Goal: Transaction & Acquisition: Purchase product/service

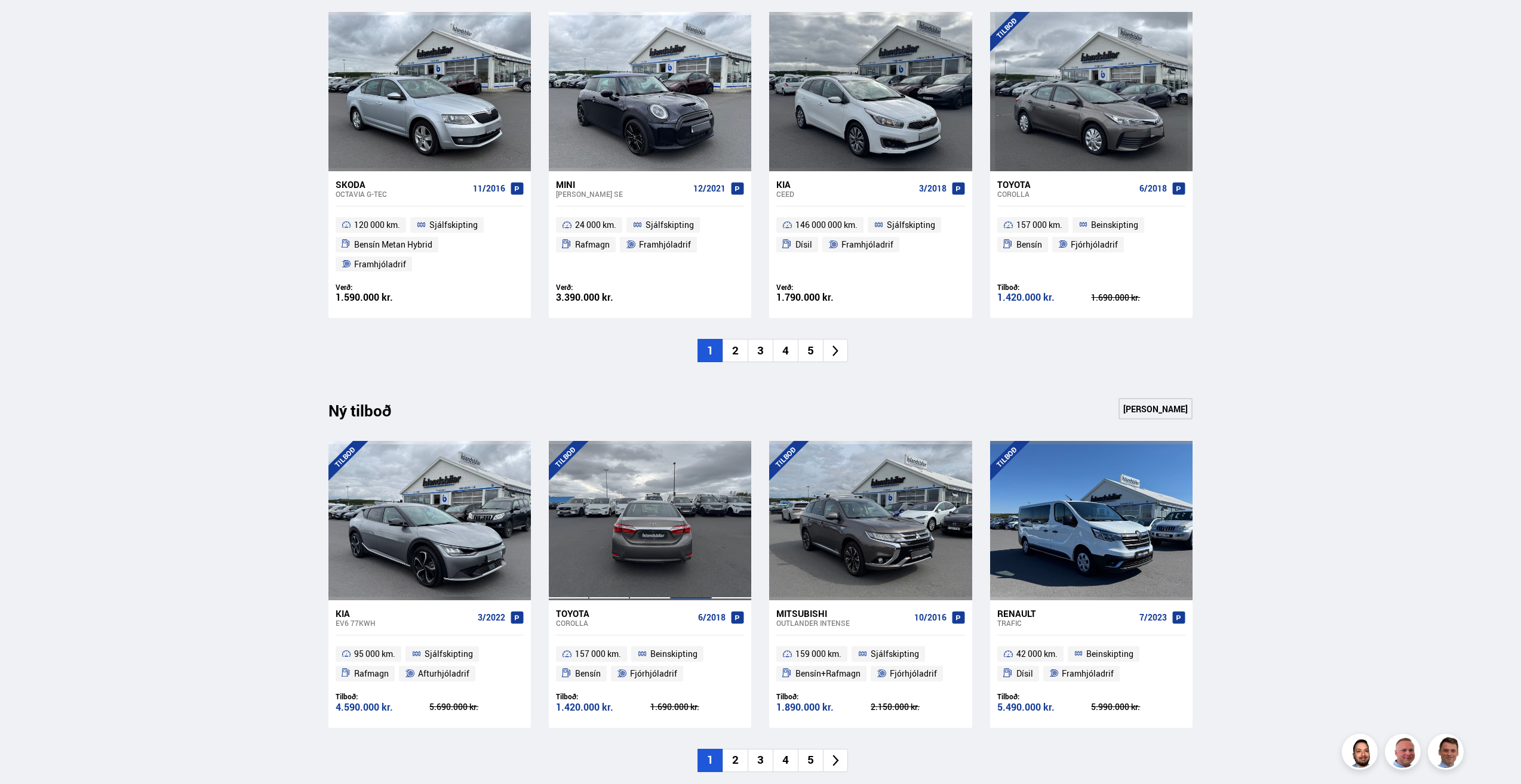
scroll to position [895, 0]
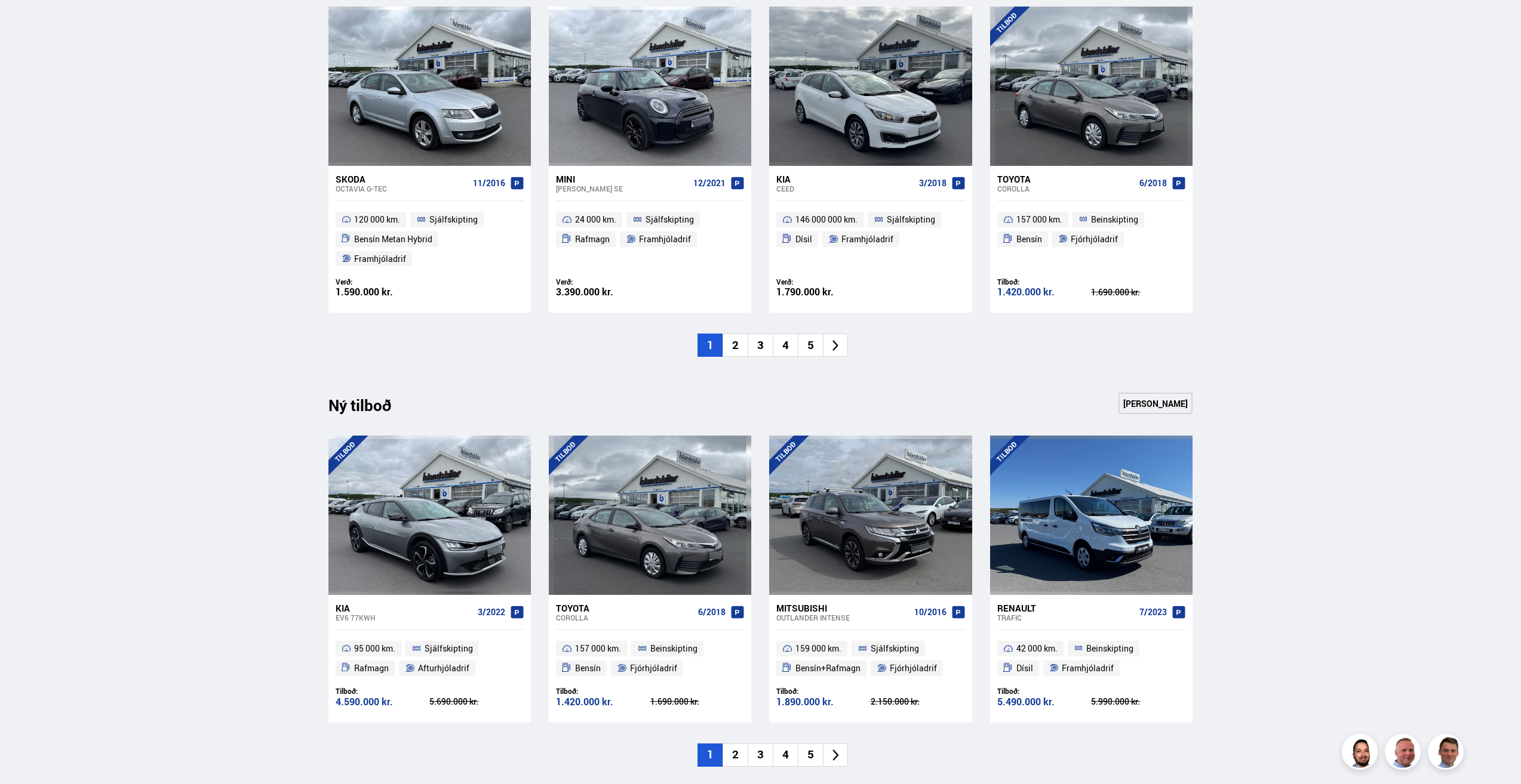
click at [739, 744] on li "2" at bounding box center [735, 755] width 25 height 24
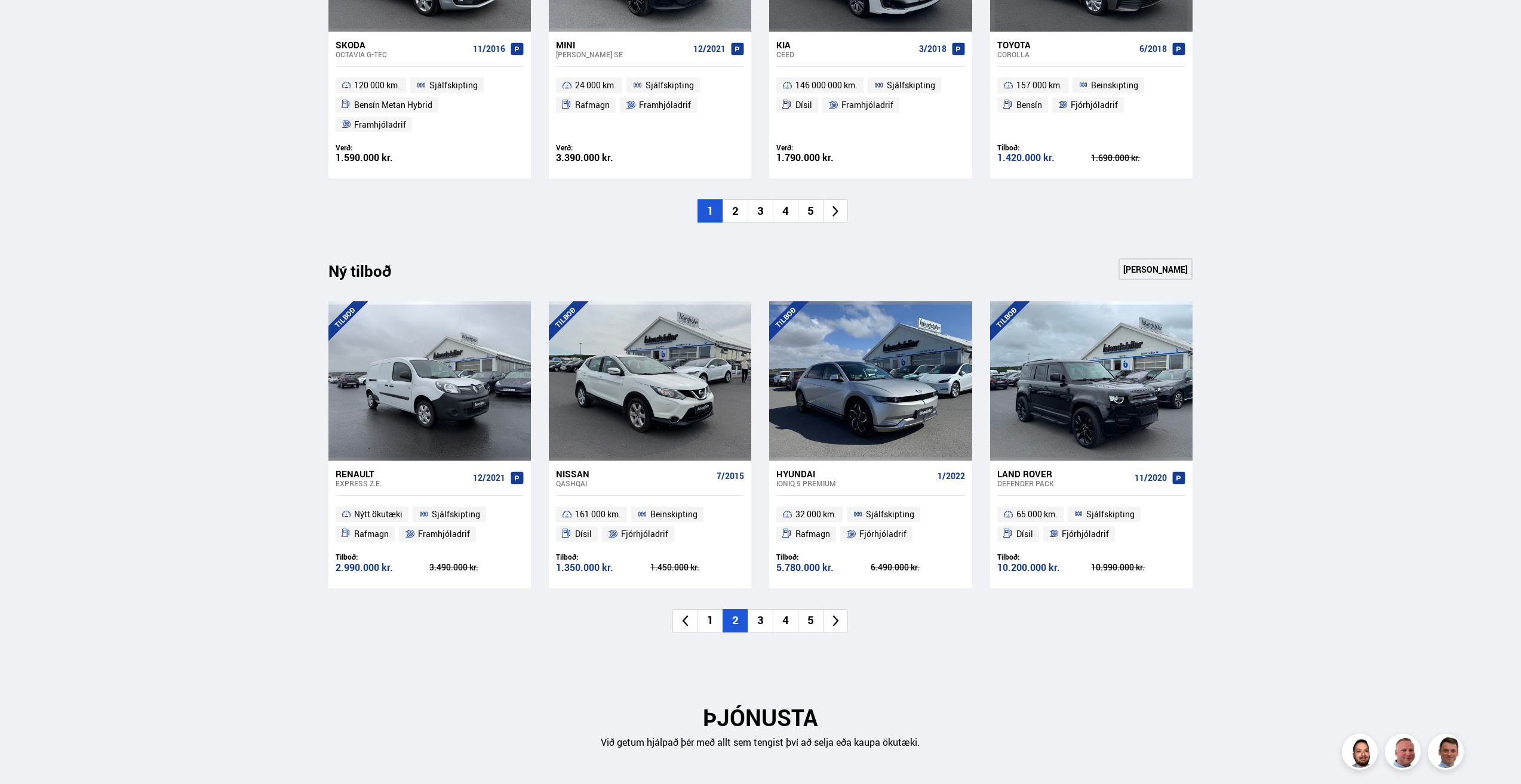
scroll to position [1074, 0]
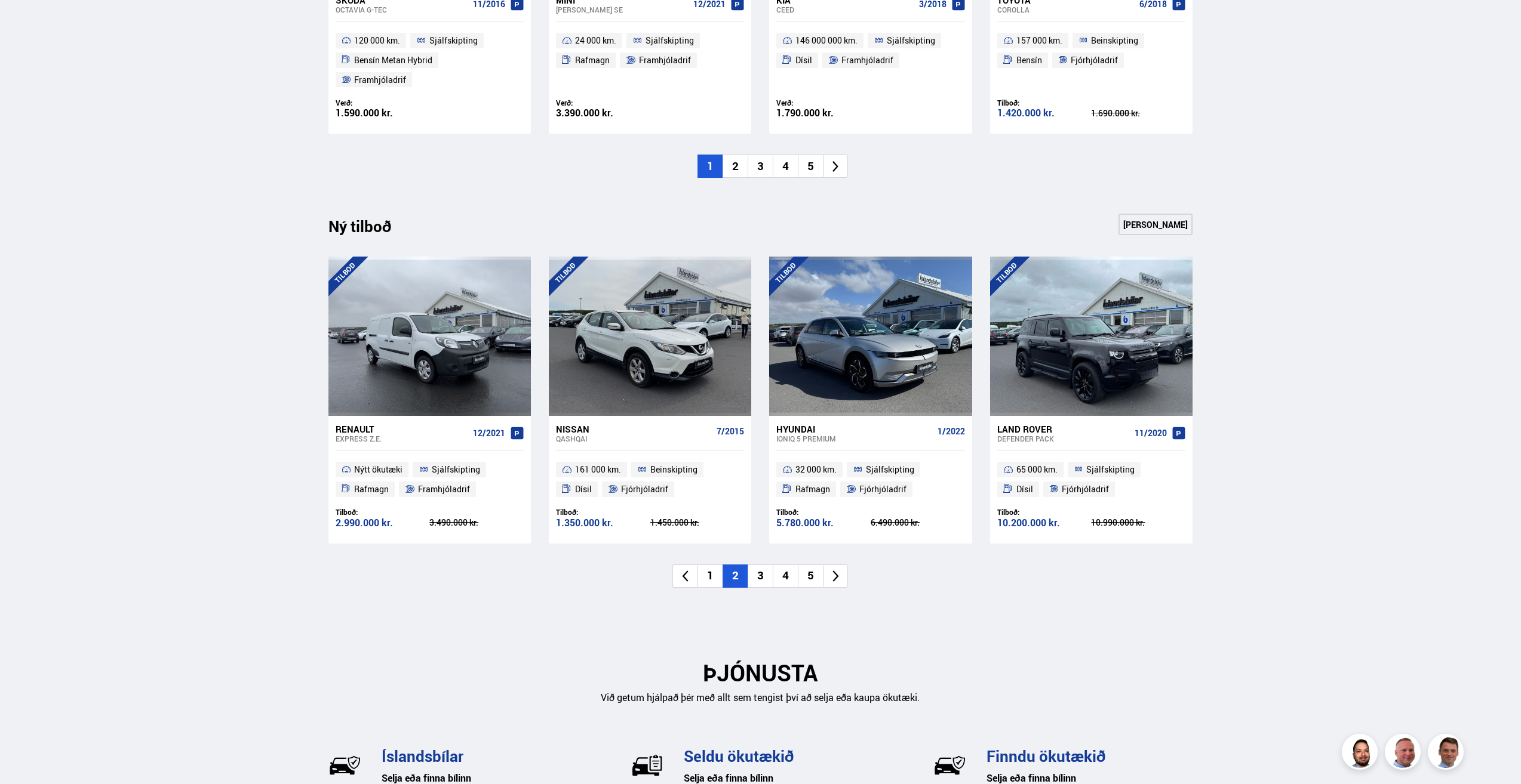
click at [759, 564] on li "3" at bounding box center [759, 576] width 25 height 24
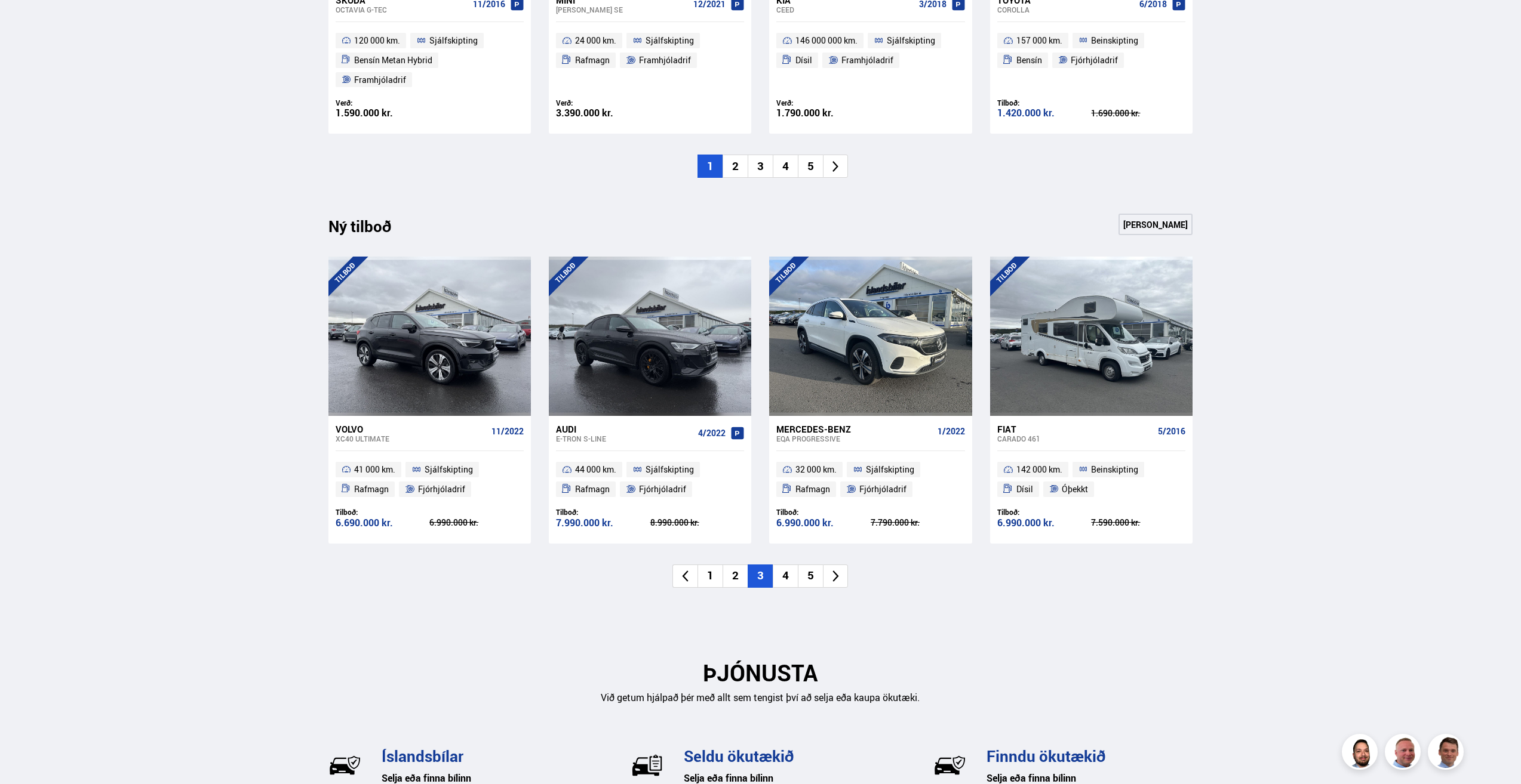
click at [784, 564] on li "4" at bounding box center [785, 576] width 25 height 24
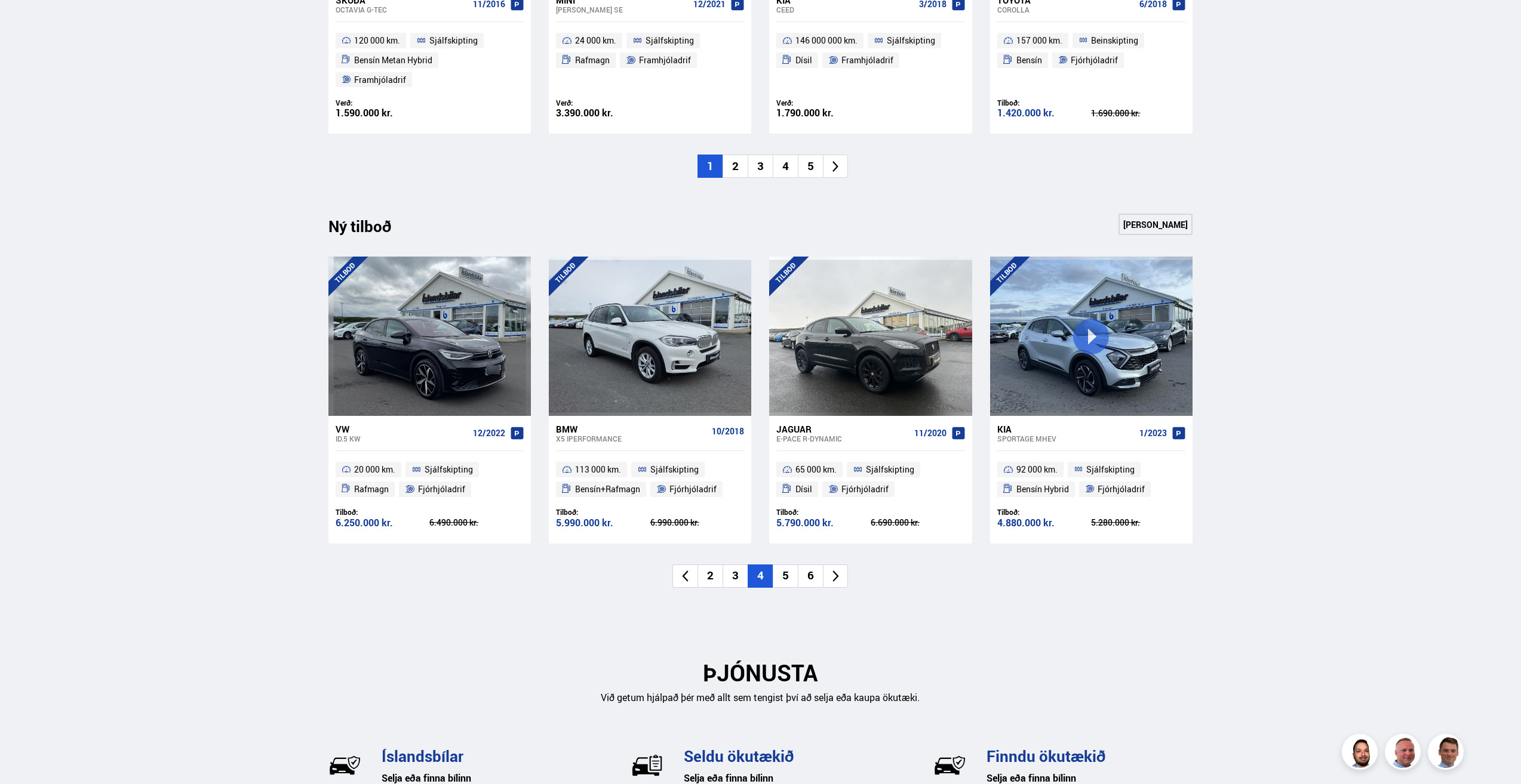
click at [784, 564] on li "5" at bounding box center [785, 576] width 25 height 24
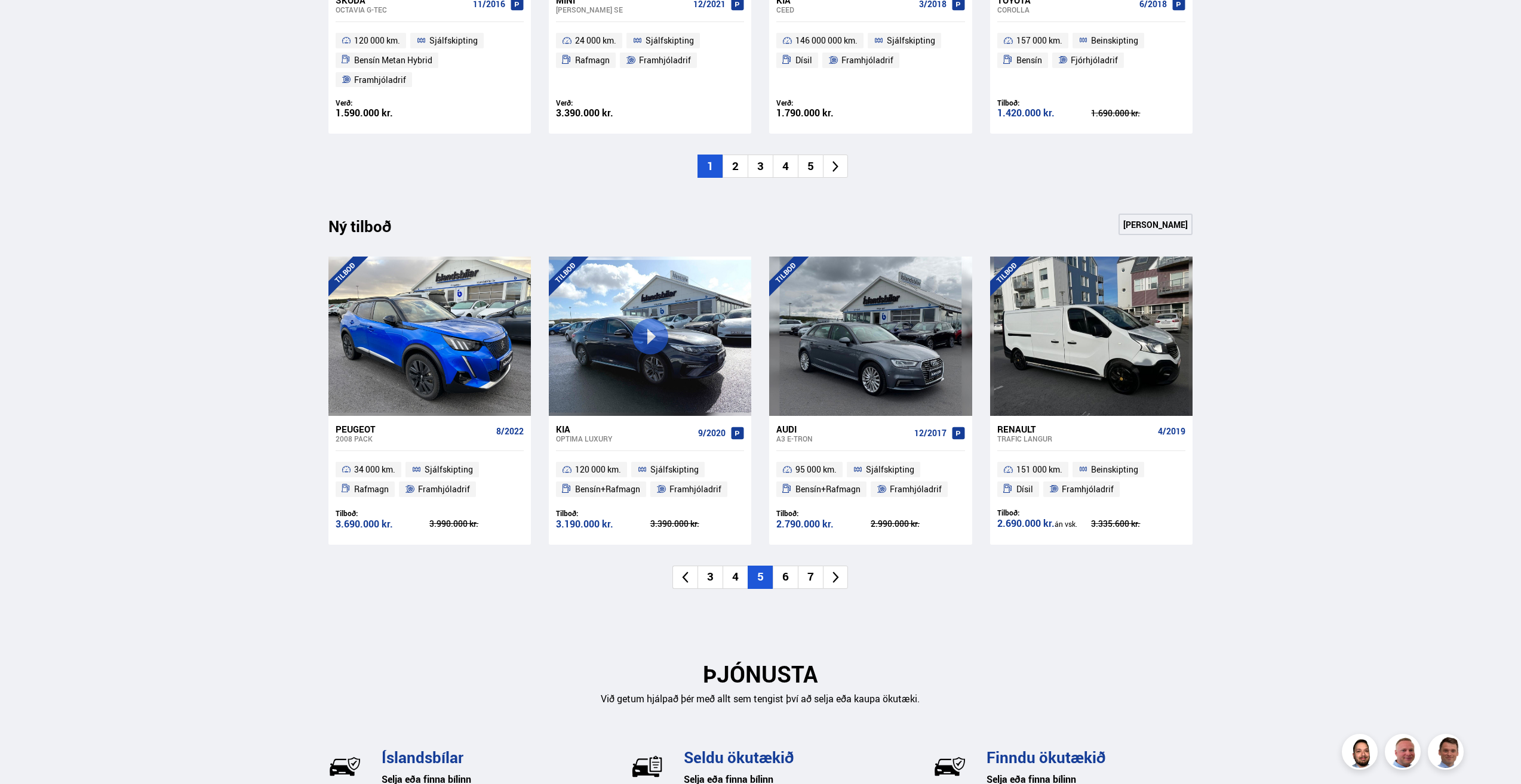
click at [793, 566] on li "6" at bounding box center [785, 577] width 25 height 24
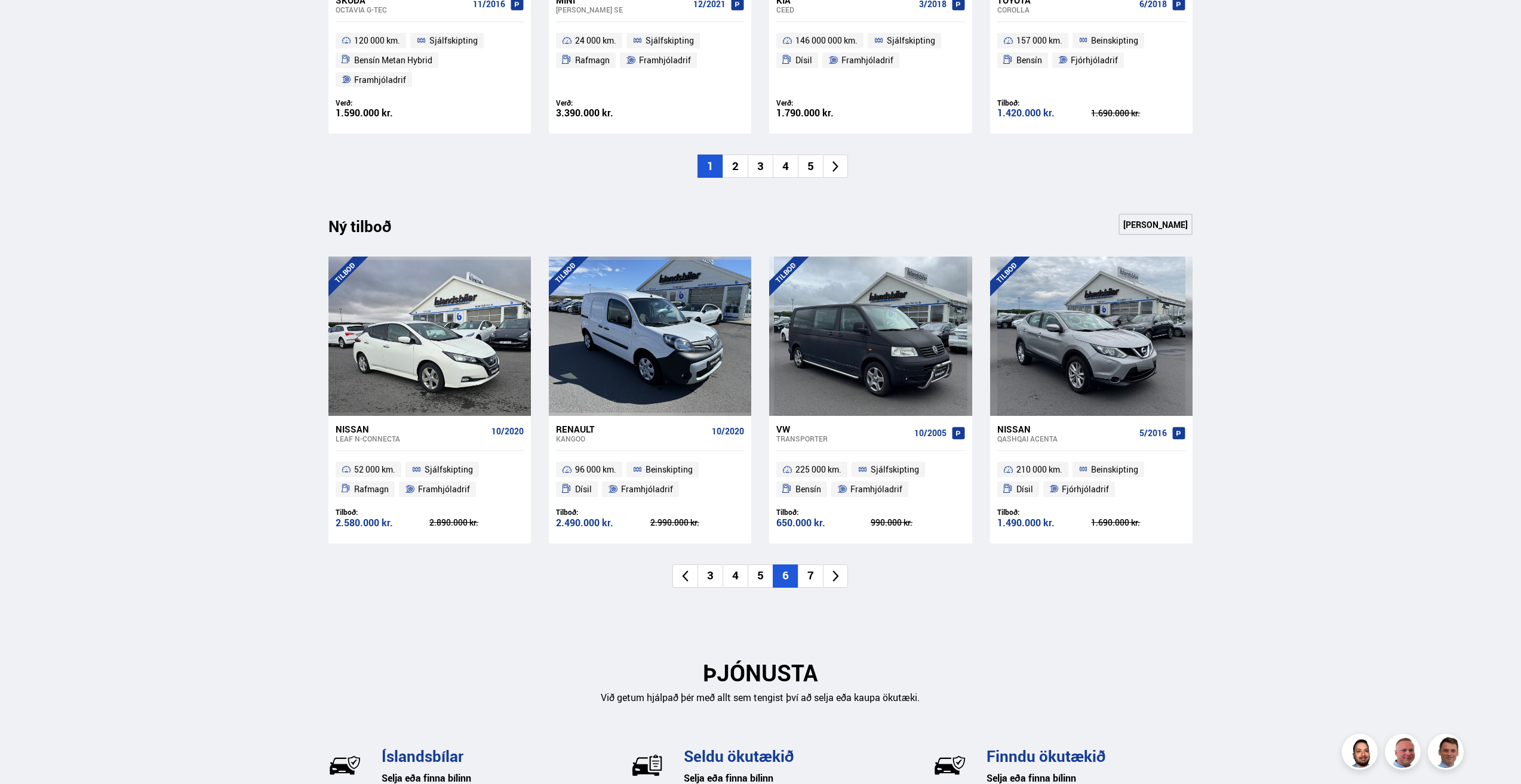
click at [807, 564] on li "7" at bounding box center [810, 576] width 25 height 24
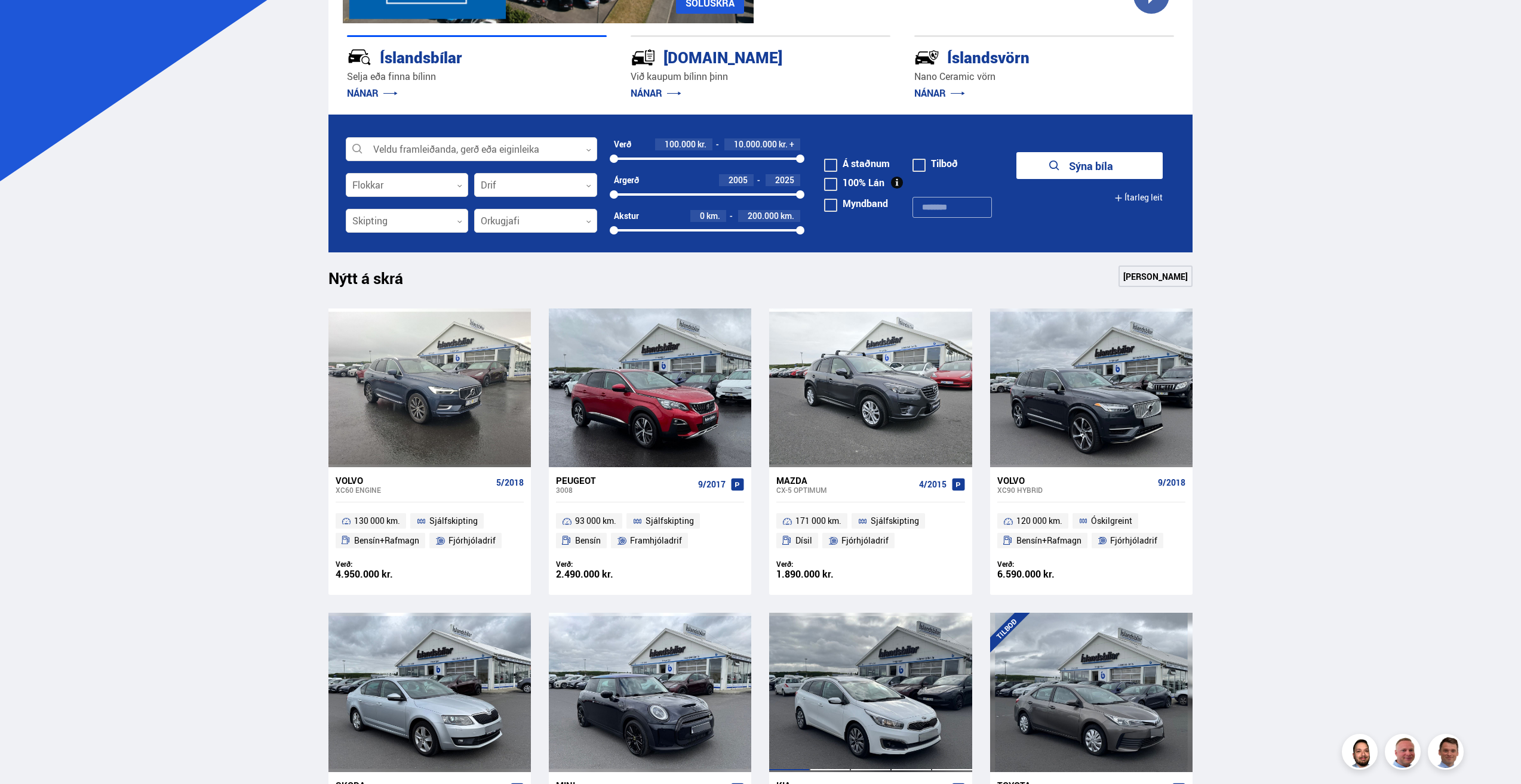
scroll to position [0, 0]
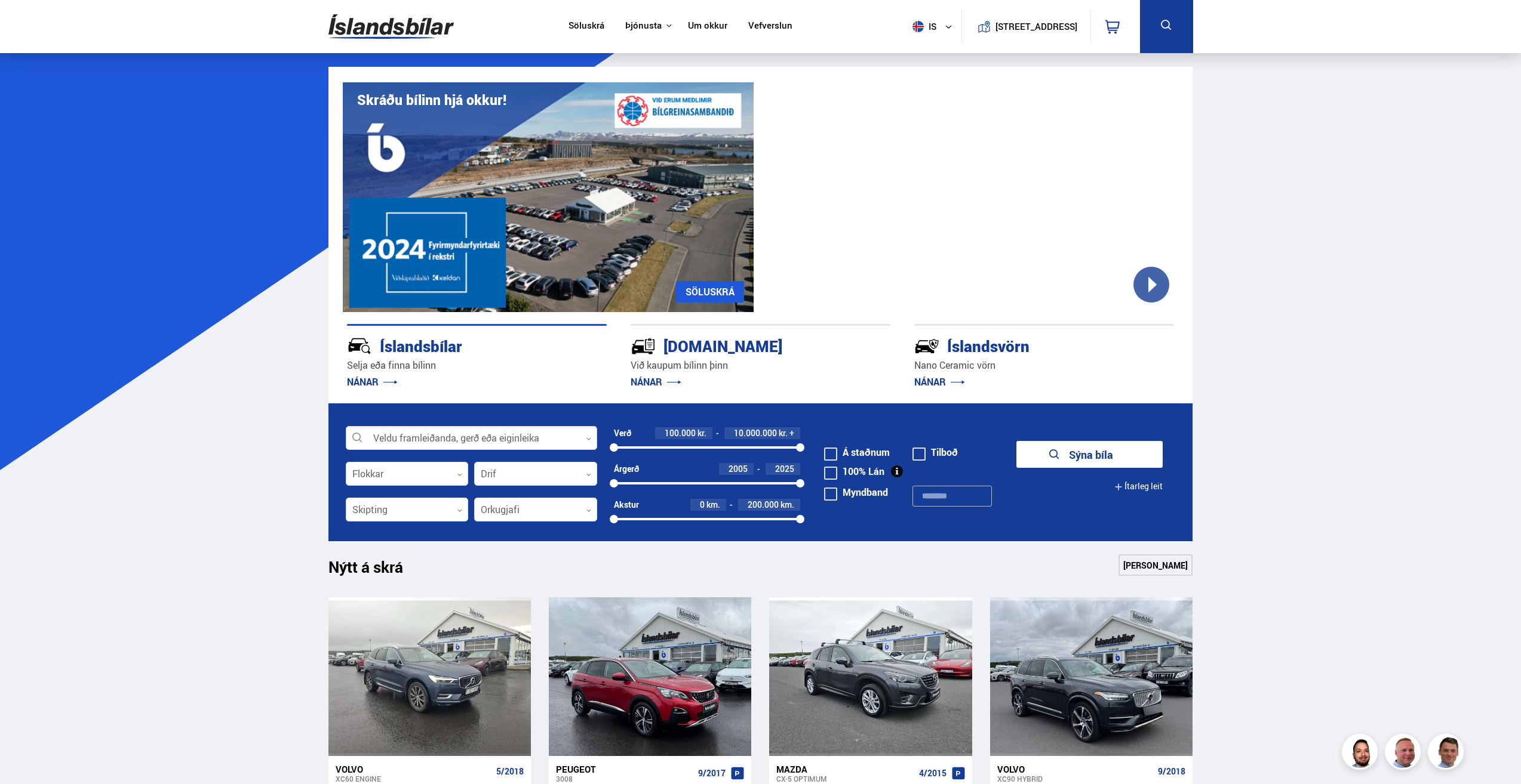
click at [530, 440] on div at bounding box center [471, 438] width 251 height 24
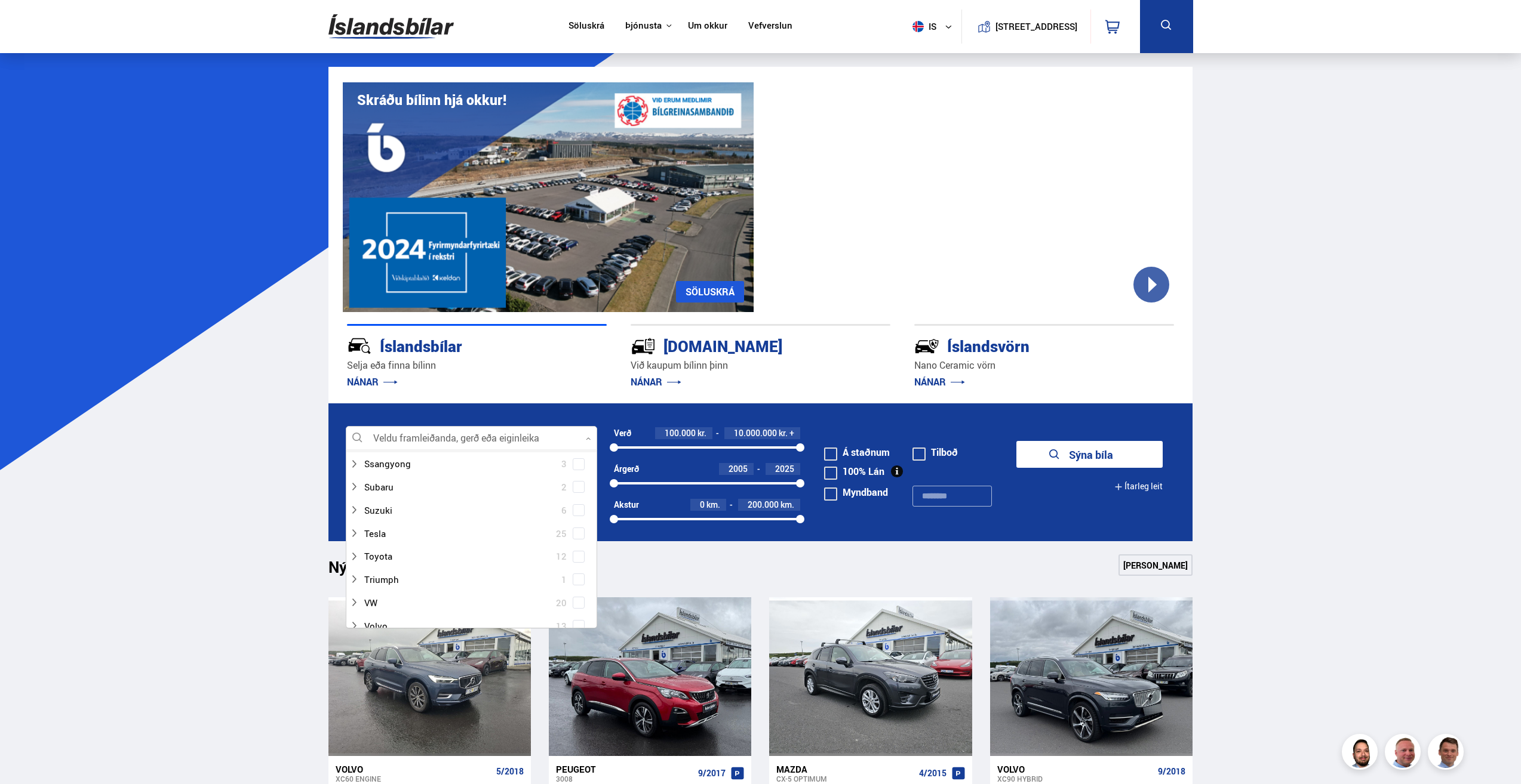
scroll to position [716, 0]
click at [385, 532] on div at bounding box center [459, 531] width 220 height 18
click at [386, 623] on div at bounding box center [483, 623] width 220 height 18
click at [576, 620] on span at bounding box center [578, 622] width 5 height 5
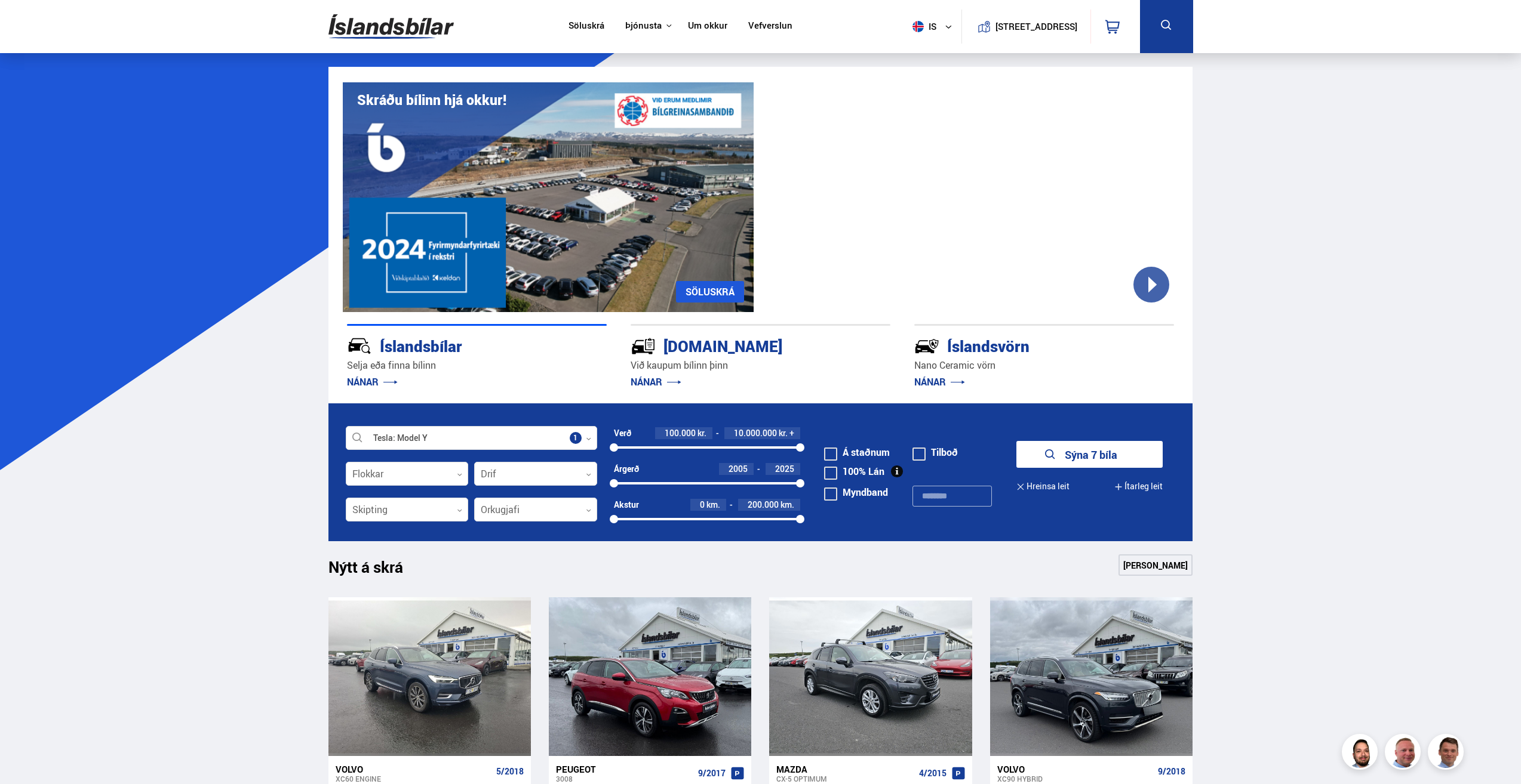
click at [1080, 451] on button "Sýna 7 bíla" at bounding box center [1089, 455] width 146 height 27
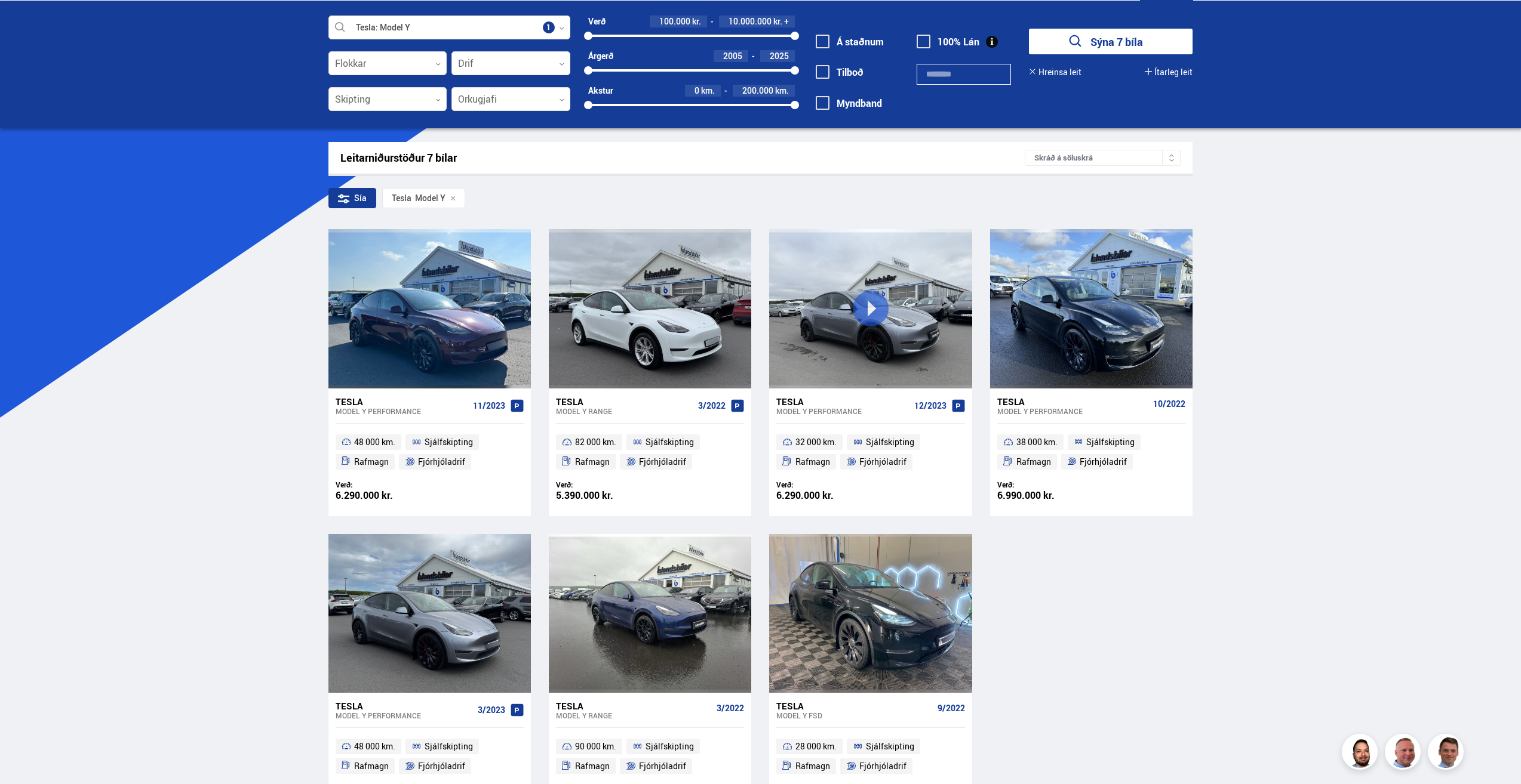
scroll to position [179, 0]
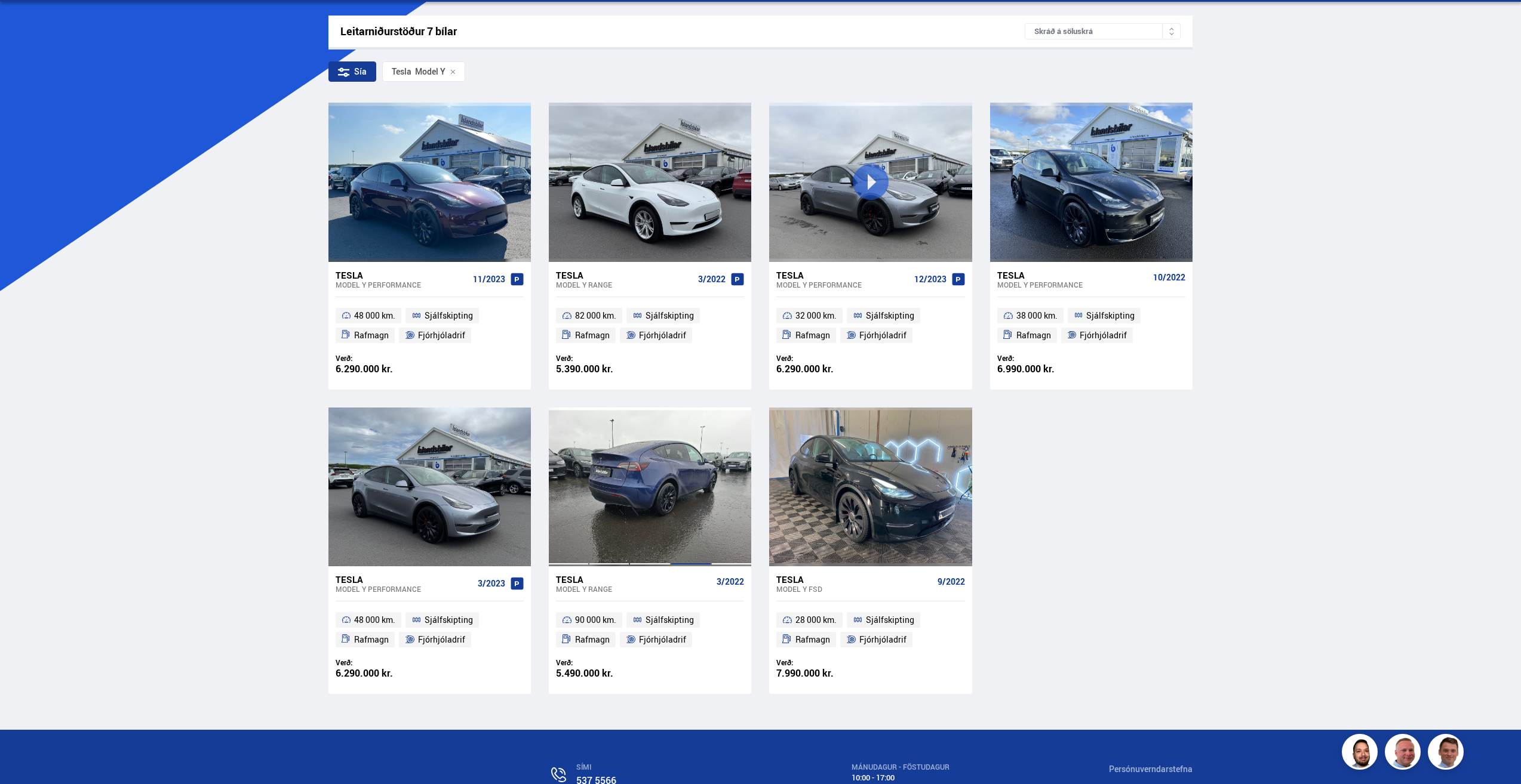
click at [684, 466] on div at bounding box center [691, 487] width 40 height 159
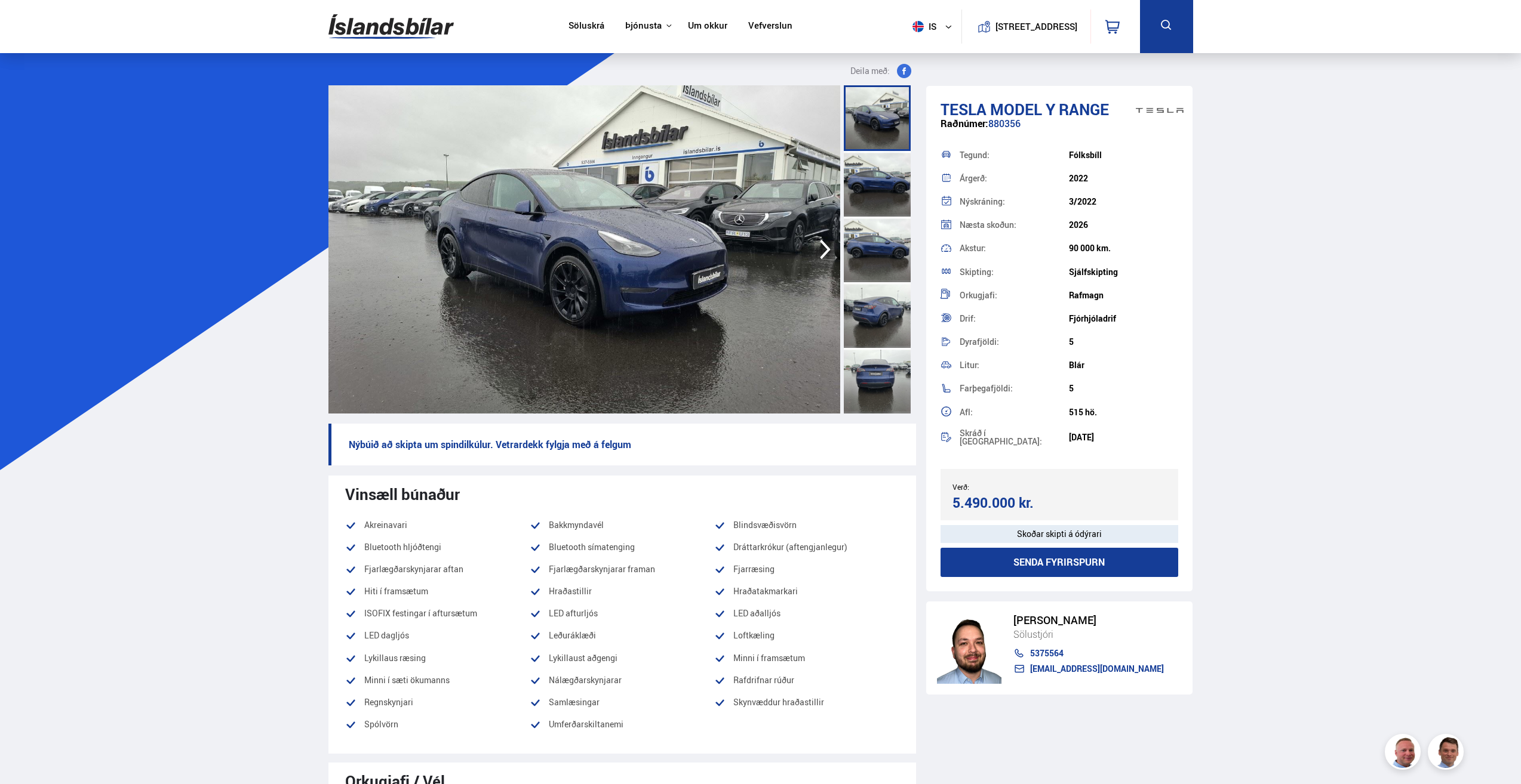
click at [859, 170] on div at bounding box center [877, 183] width 67 height 65
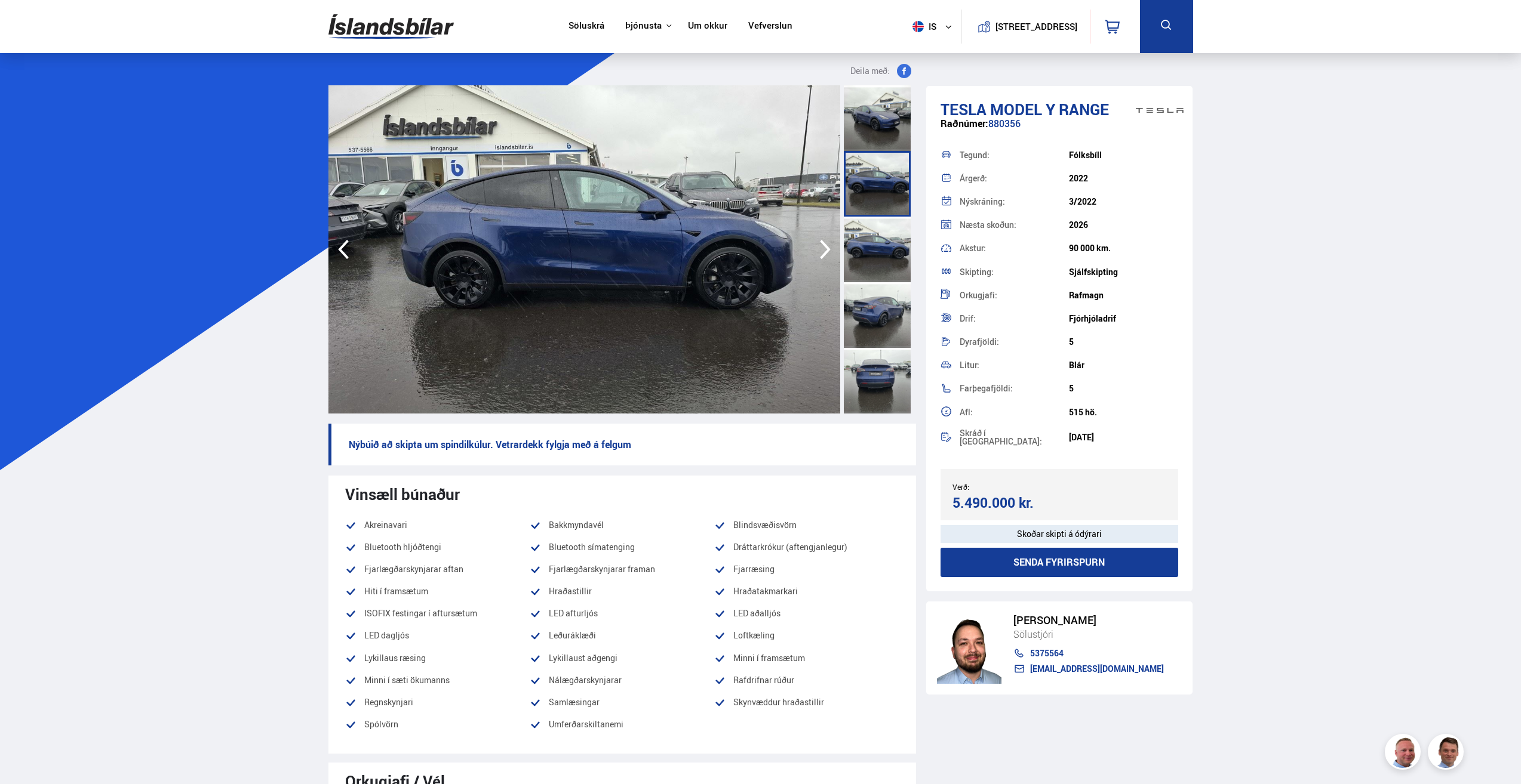
click at [874, 243] on div at bounding box center [877, 249] width 67 height 65
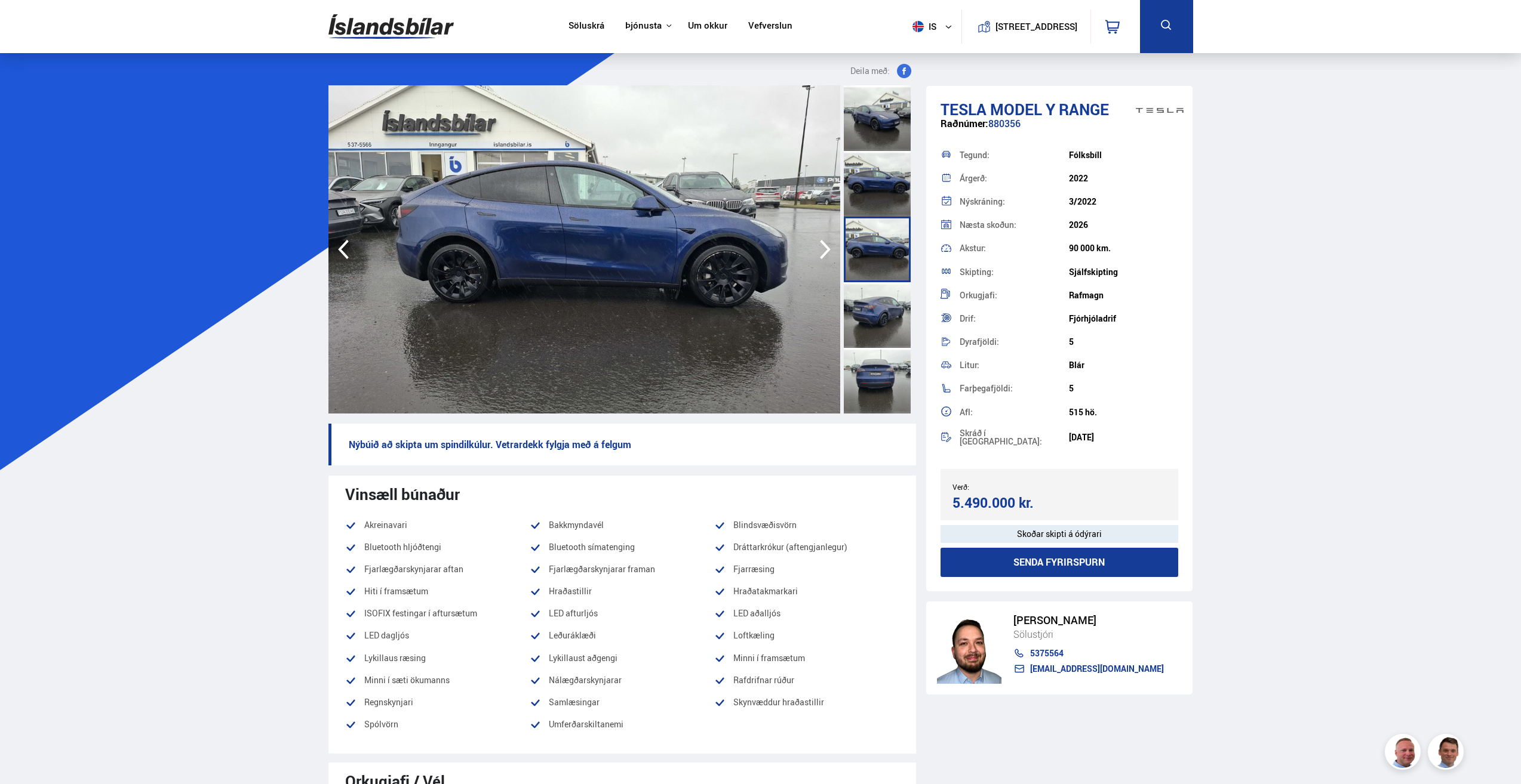
click at [875, 303] on div at bounding box center [877, 315] width 67 height 65
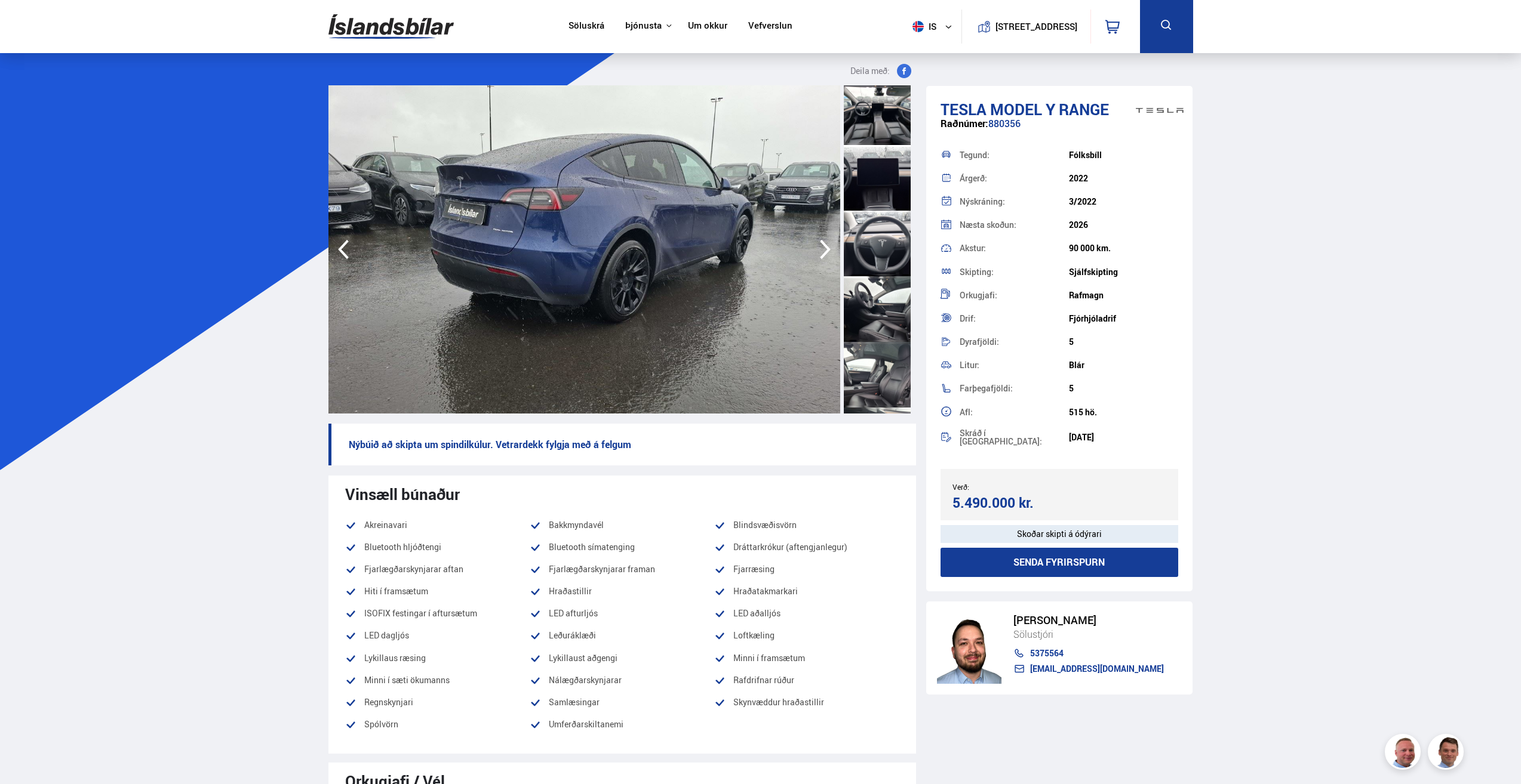
click at [388, 28] on img at bounding box center [391, 27] width 125 height 39
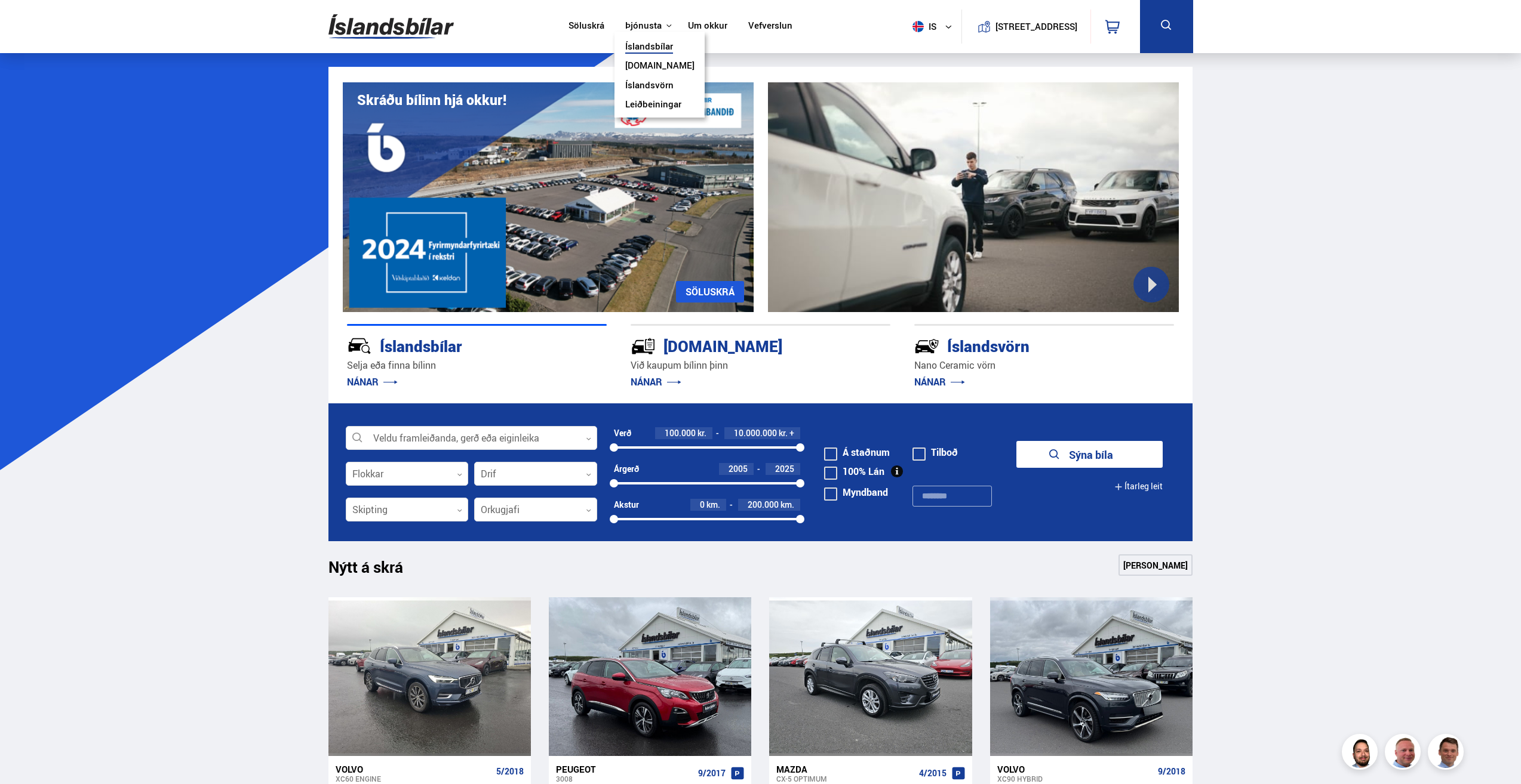
click at [647, 65] on link "[DOMAIN_NAME]" at bounding box center [660, 67] width 69 height 13
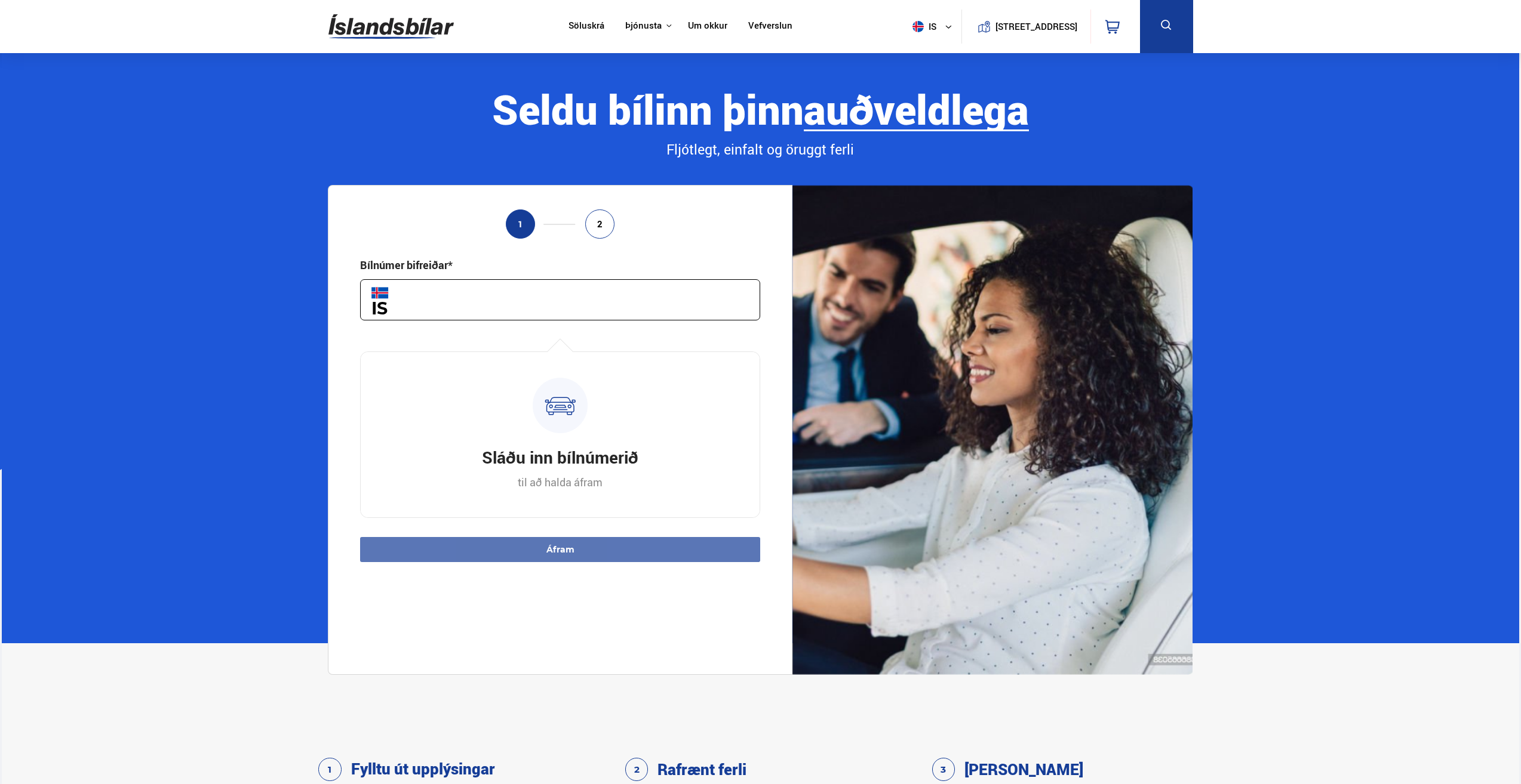
click at [465, 306] on input "text" at bounding box center [560, 300] width 400 height 41
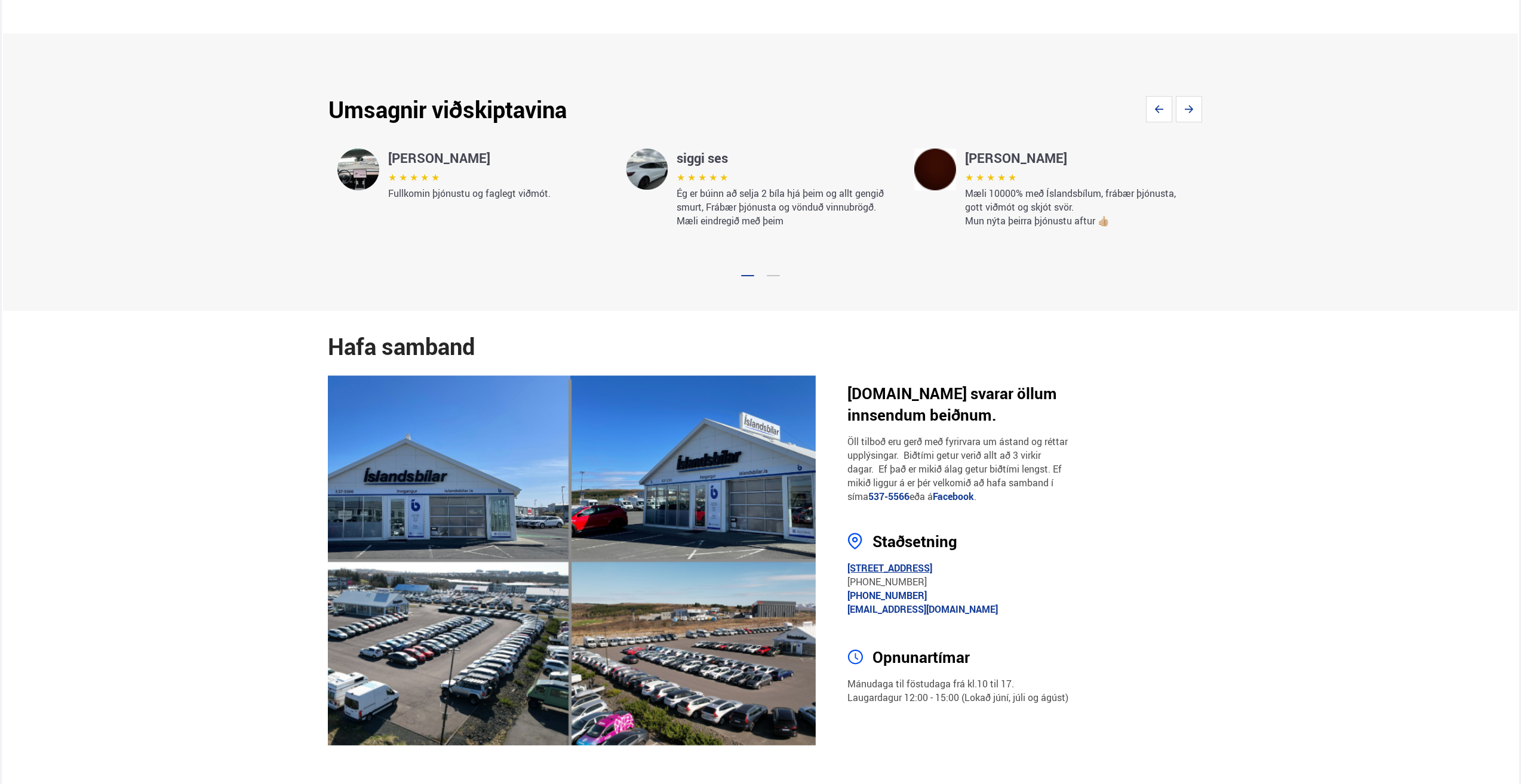
scroll to position [1910, 0]
